Goal: Register for event/course

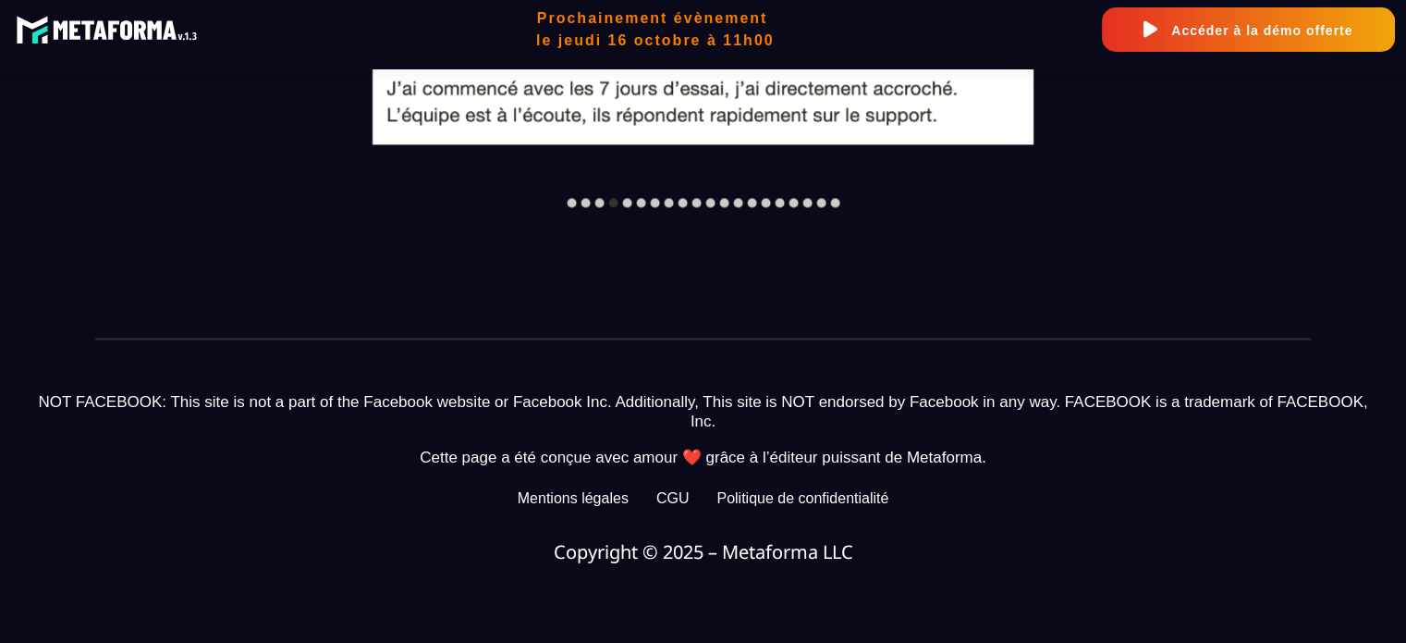
scroll to position [2482, 0]
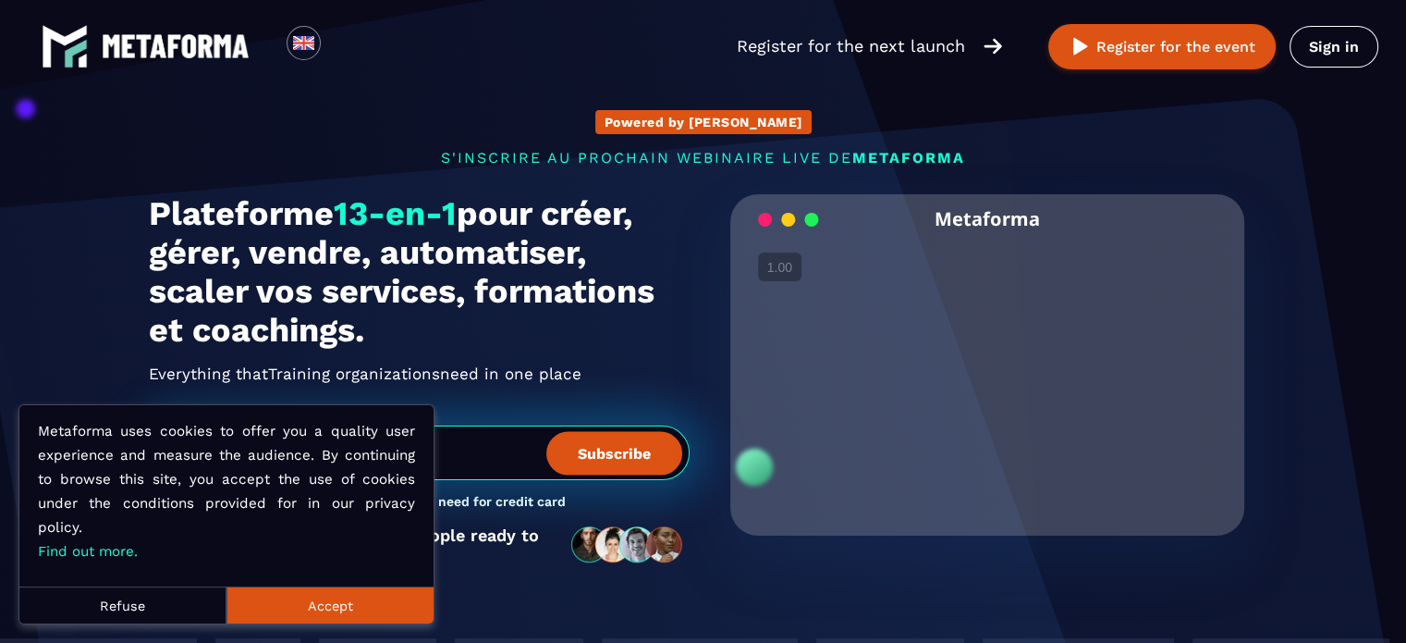
click at [348, 611] on button "Accept" at bounding box center [330, 604] width 207 height 37
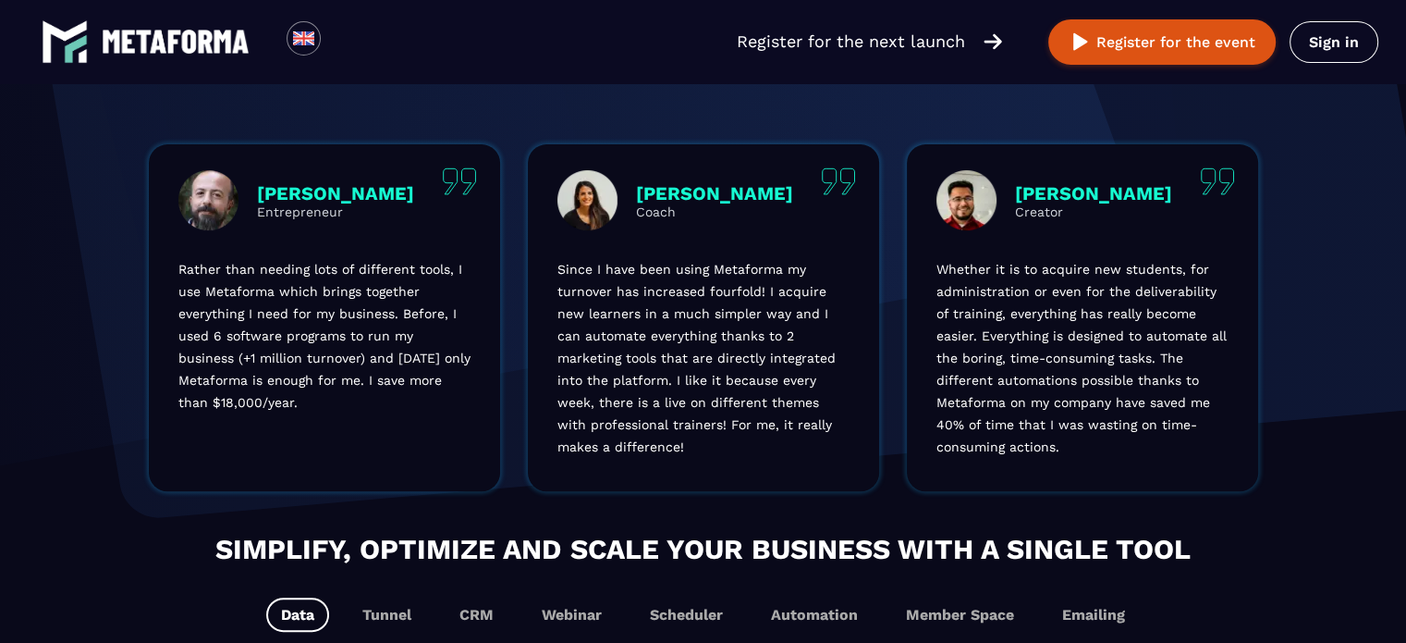
scroll to position [647, 0]
